Goal: Task Accomplishment & Management: Manage account settings

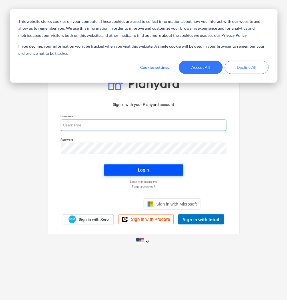
type input "[PERSON_NAME][EMAIL_ADDRESS][DOMAIN_NAME]"
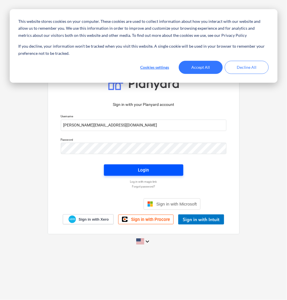
click at [141, 172] on div "Login" at bounding box center [143, 169] width 11 height 7
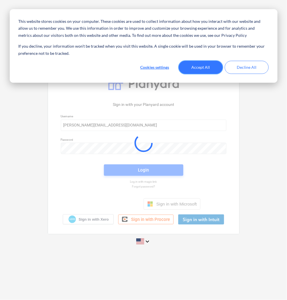
click at [200, 64] on button "Accept All" at bounding box center [201, 67] width 44 height 13
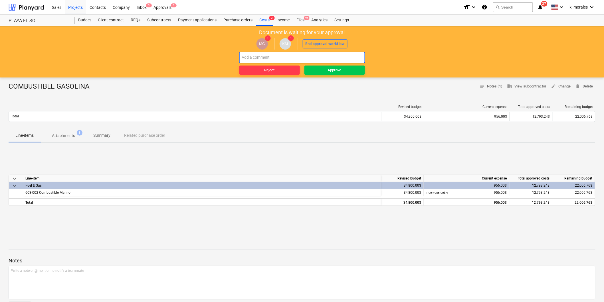
click at [269, 58] on input "text" at bounding box center [301, 57] width 125 height 11
type input "e"
type input "podrias marcar como VISITA STRI C/ KC"
click at [286, 70] on div "Approve" at bounding box center [335, 70] width 14 height 7
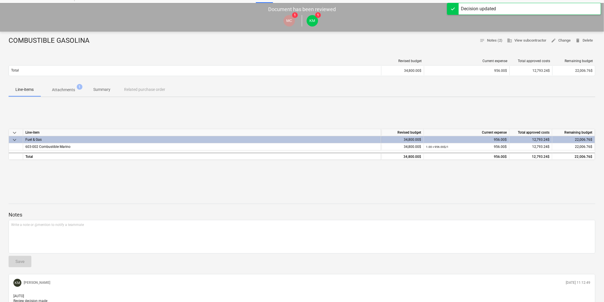
scroll to position [115, 0]
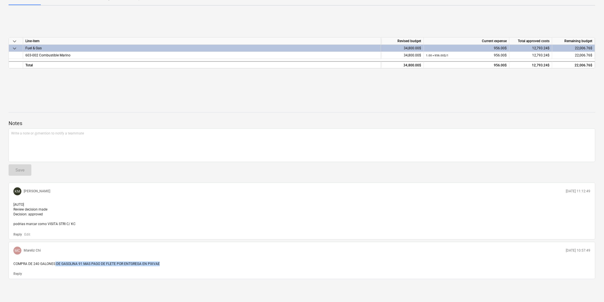
drag, startPoint x: 55, startPoint y: 266, endPoint x: 169, endPoint y: 267, distance: 113.2
click at [169, 267] on div "COMPRA DE 240 GALONES DE GASOLINA 91 MAS PAGO DE FLETE POR ENTGREGA EN PIXVAE" at bounding box center [301, 263] width 581 height 9
drag, startPoint x: 169, startPoint y: 267, endPoint x: 163, endPoint y: 267, distance: 6.0
click at [163, 267] on div "COMPRA DE 240 GALONES DE GASOLINA 91 MAS PAGO DE FLETE POR ENTGREGA EN PIXVAE" at bounding box center [301, 263] width 581 height 9
drag, startPoint x: 603, startPoint y: 270, endPoint x: 606, endPoint y: 258, distance: 12.6
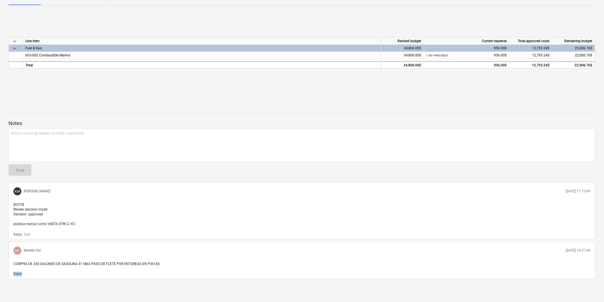
click at [286, 188] on html "This website stores cookies on your computer. These cookies are used to collect…" at bounding box center [302, 36] width 604 height 302
drag, startPoint x: 154, startPoint y: 48, endPoint x: 339, endPoint y: 20, distance: 186.8
click at [154, 48] on div "Fuel & Gas" at bounding box center [201, 48] width 353 height 7
